Goal: Task Accomplishment & Management: Use online tool/utility

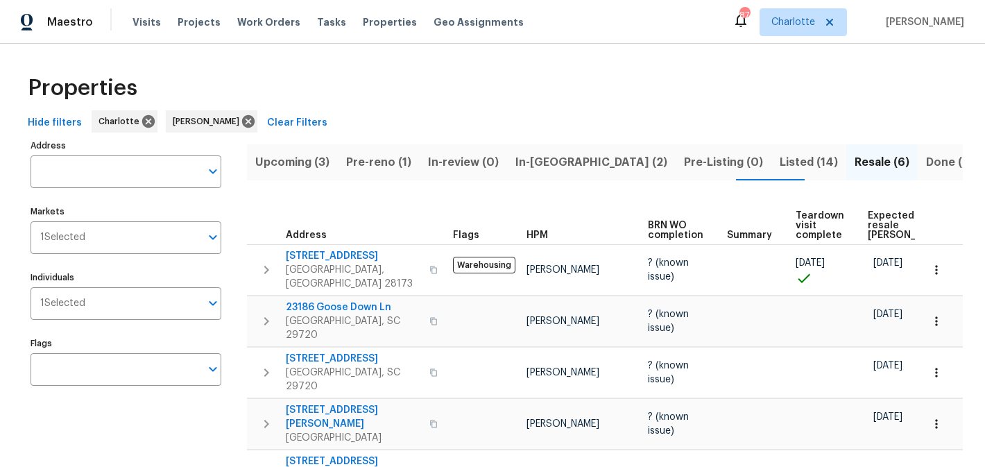
click at [305, 171] on button "Upcoming (3)" at bounding box center [292, 162] width 91 height 36
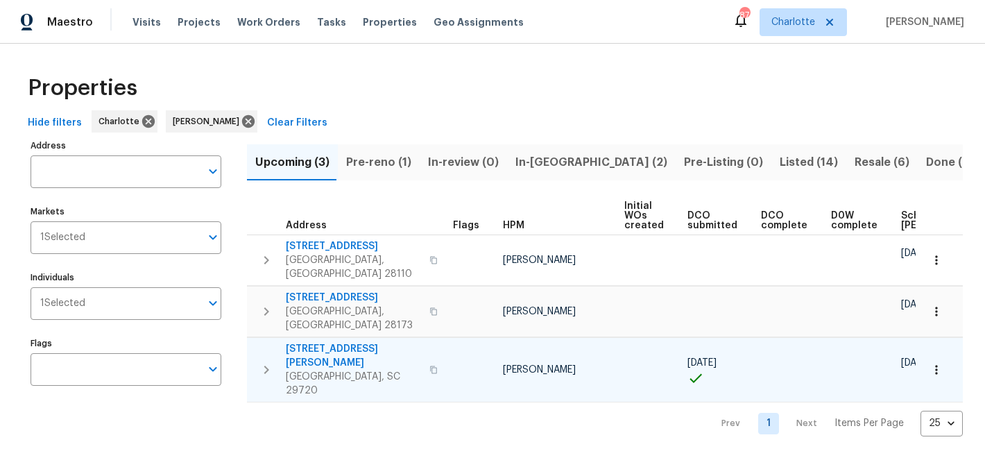
click at [331, 342] on span "2744 Lyndell Way" at bounding box center [353, 356] width 135 height 28
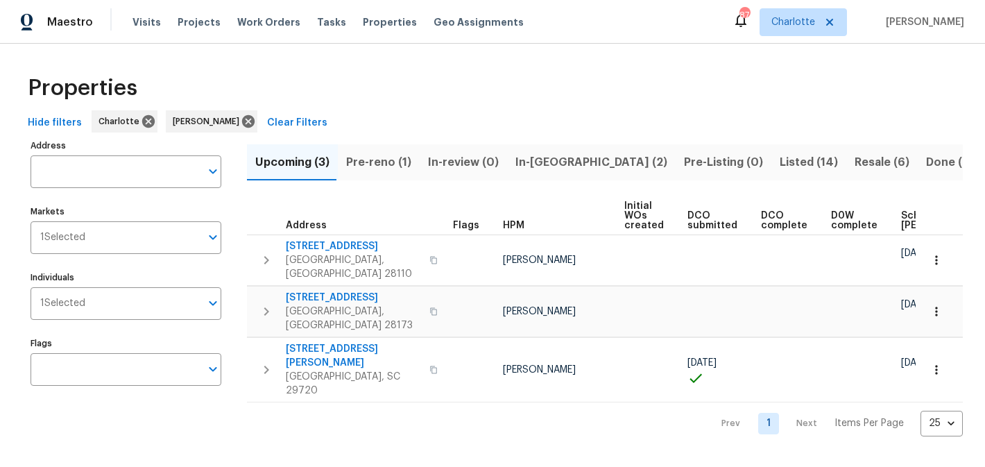
click at [381, 168] on span "Pre-reno (1)" at bounding box center [378, 162] width 65 height 19
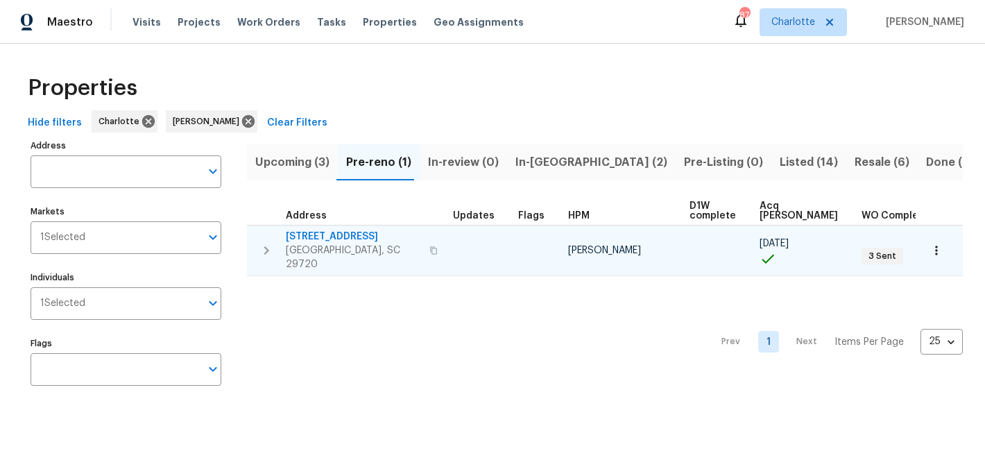
click at [329, 233] on span "4131 Doe Ridge Ln" at bounding box center [353, 237] width 135 height 14
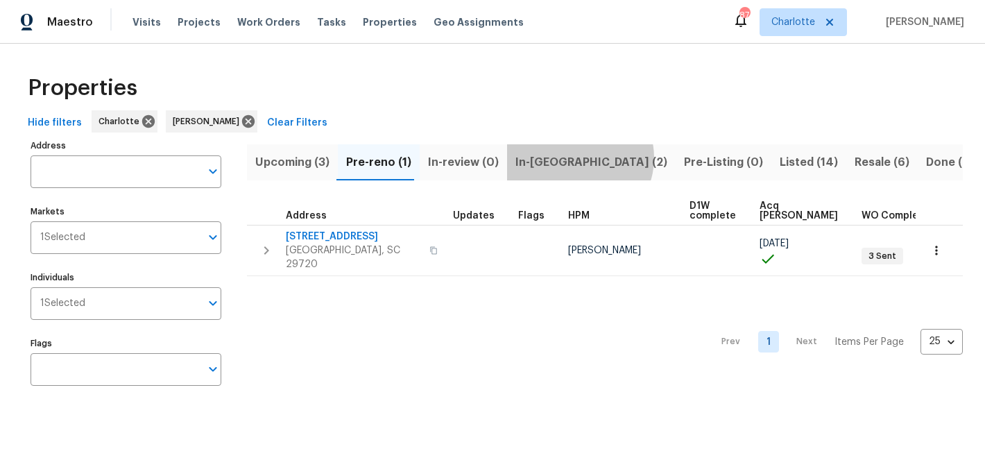
click at [571, 157] on button "In-reno (2)" at bounding box center [591, 162] width 168 height 36
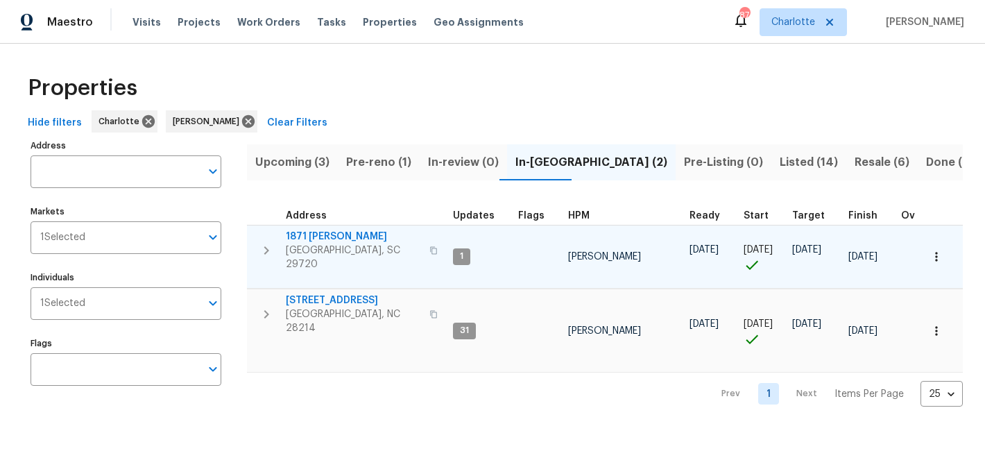
click at [311, 231] on span "1871 Tara Trl" at bounding box center [353, 237] width 135 height 14
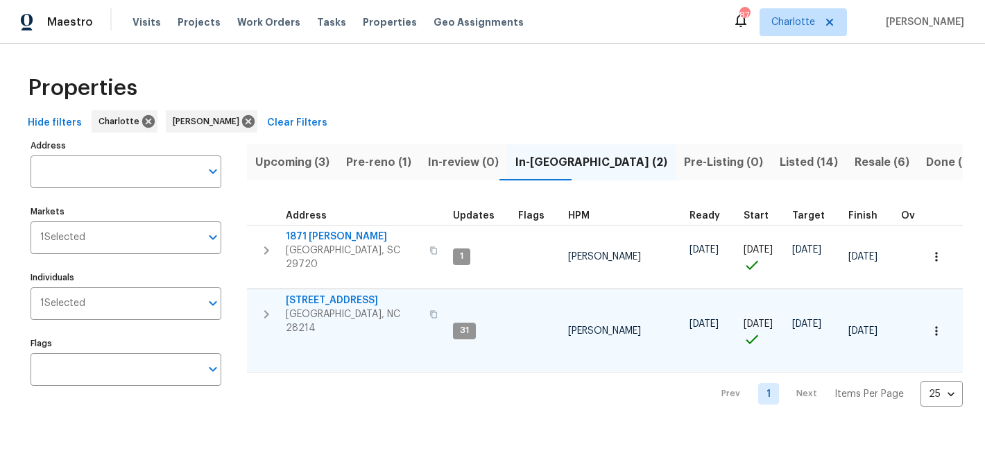
click at [310, 296] on span "505 Old Vine Ct" at bounding box center [353, 300] width 135 height 14
click at [779, 153] on span "Listed (14)" at bounding box center [808, 162] width 58 height 19
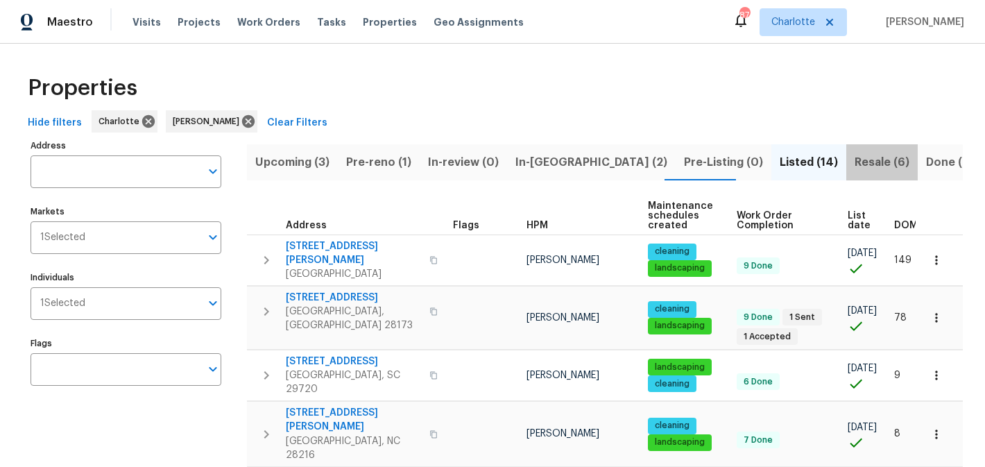
click at [854, 157] on span "Resale (6)" at bounding box center [881, 162] width 55 height 19
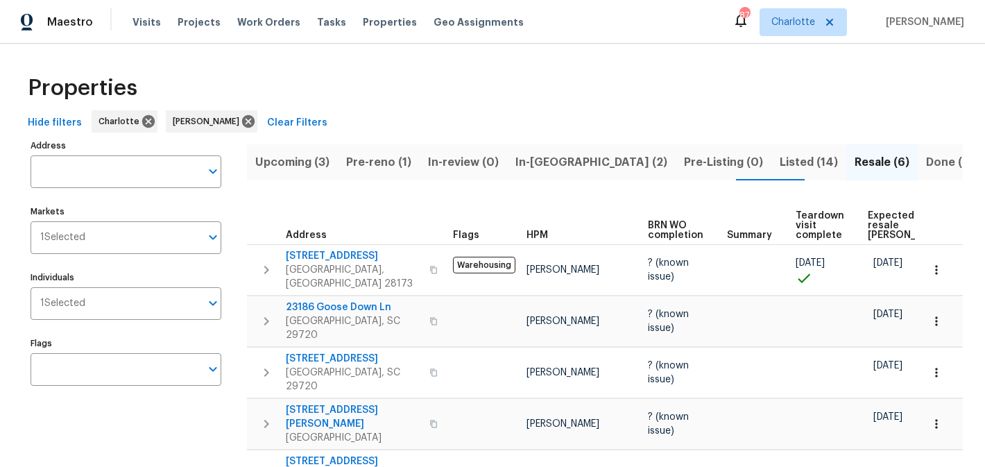
click at [530, 163] on span "In-reno (2)" at bounding box center [591, 162] width 152 height 19
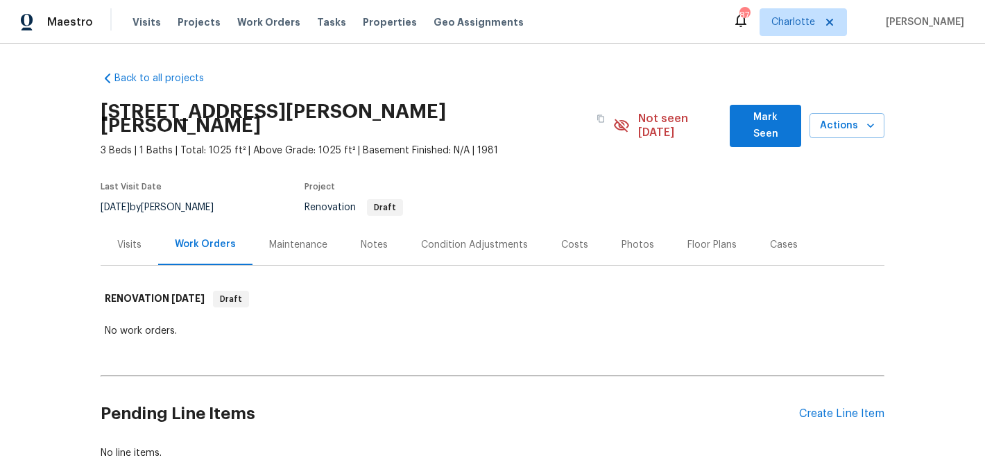
click at [761, 118] on span "Mark Seen" at bounding box center [765, 126] width 49 height 34
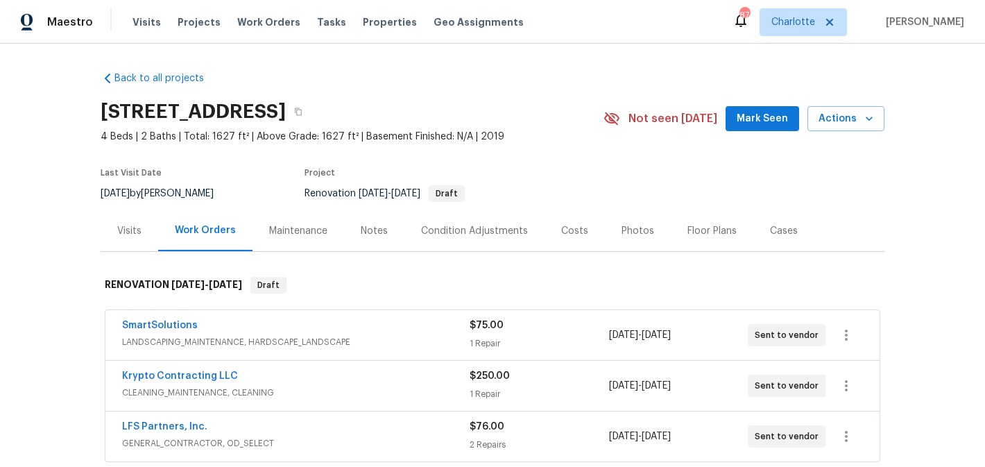
click at [745, 128] on button "Mark Seen" at bounding box center [762, 119] width 74 height 26
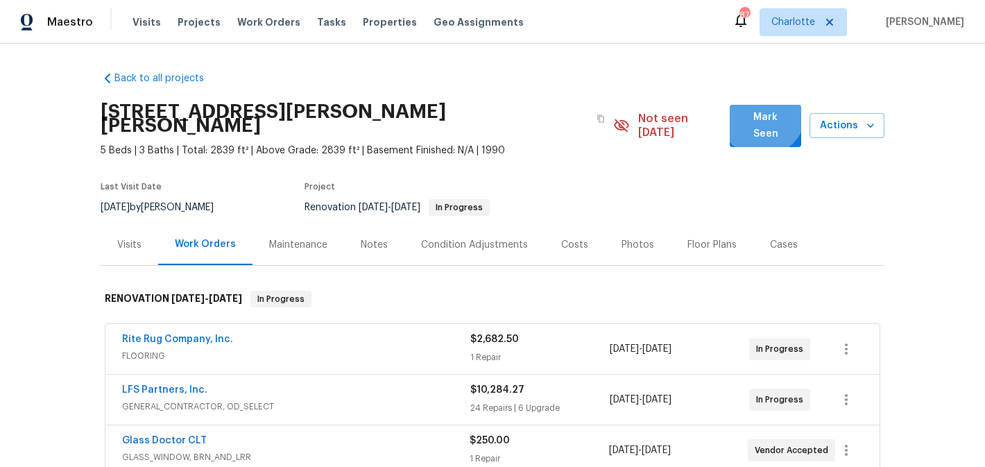
click at [763, 114] on span "Mark Seen" at bounding box center [765, 126] width 49 height 34
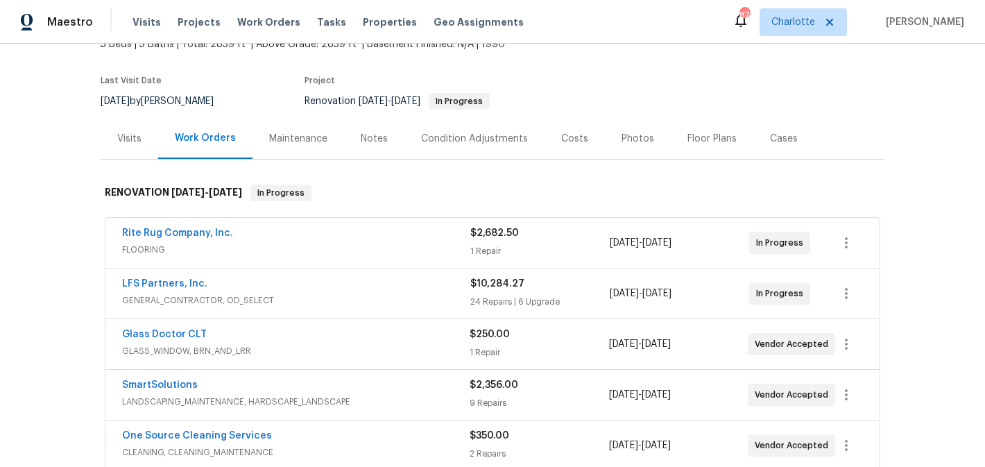
scroll to position [69, 0]
